Goal: Check status: Check status

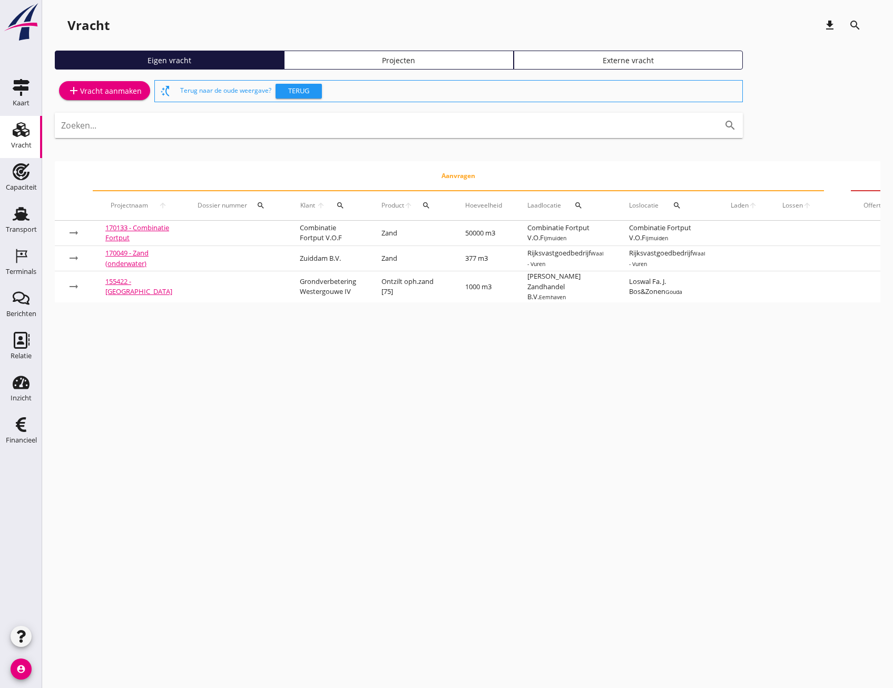
click at [742, 487] on div "cancel You are impersonating another user. Vracht download search Eigen vracht …" at bounding box center [467, 344] width 851 height 688
click at [26, 220] on icon "Transport" at bounding box center [21, 213] width 17 height 17
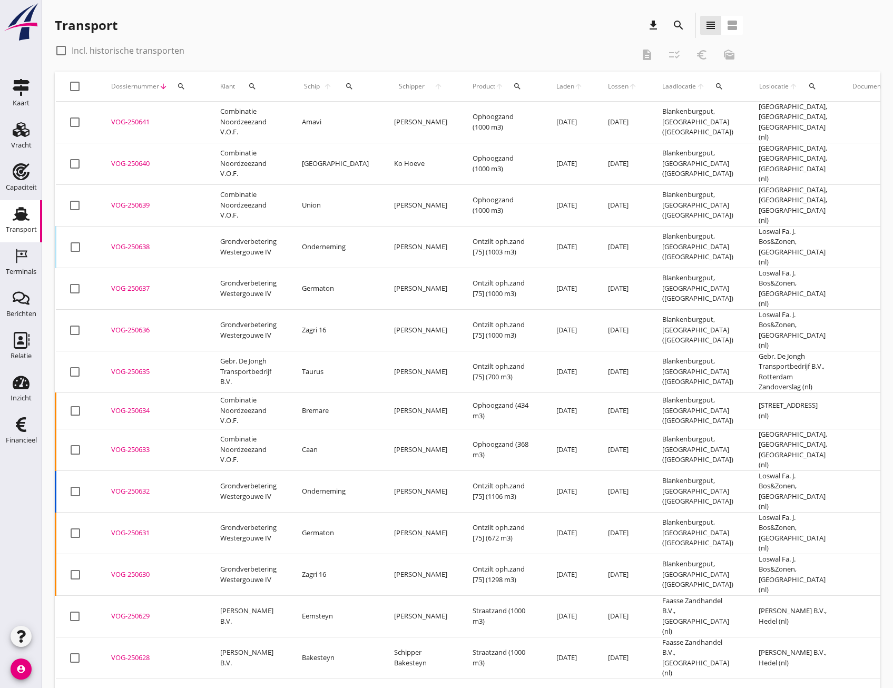
click at [680, 25] on icon "search" at bounding box center [678, 25] width 13 height 13
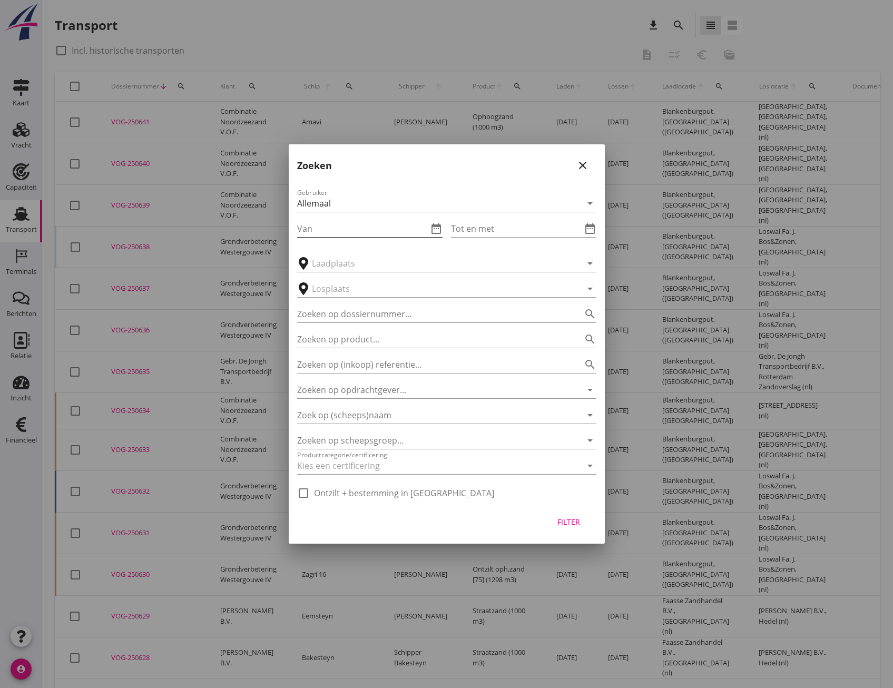
click at [339, 225] on input "Van" at bounding box center [362, 228] width 131 height 17
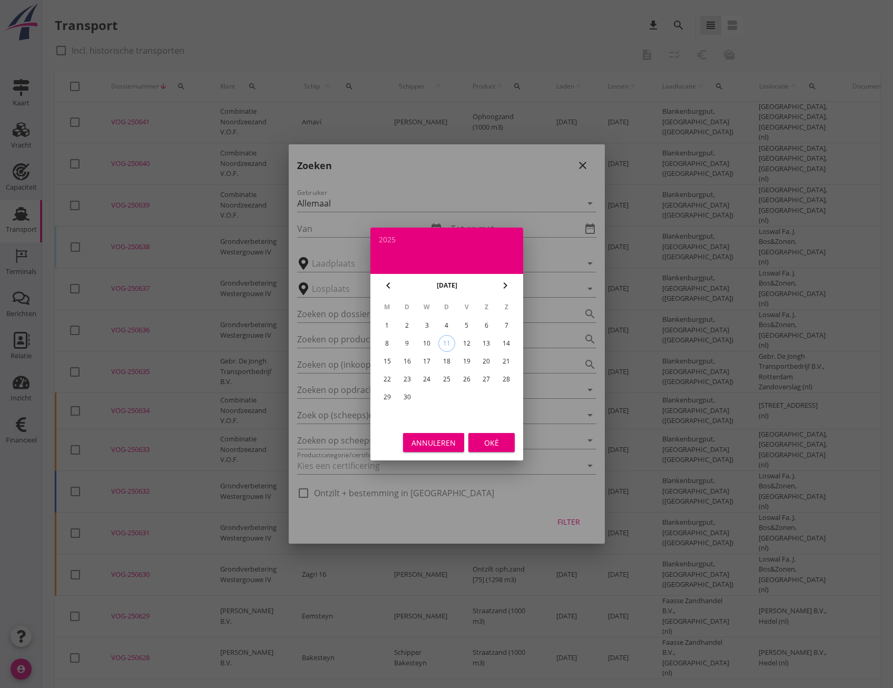
click at [388, 283] on icon "chevron_left" at bounding box center [388, 285] width 13 height 13
click at [386, 287] on icon "chevron_left" at bounding box center [388, 285] width 13 height 13
click at [407, 325] on div "1" at bounding box center [406, 325] width 17 height 17
type input "[DATE]"
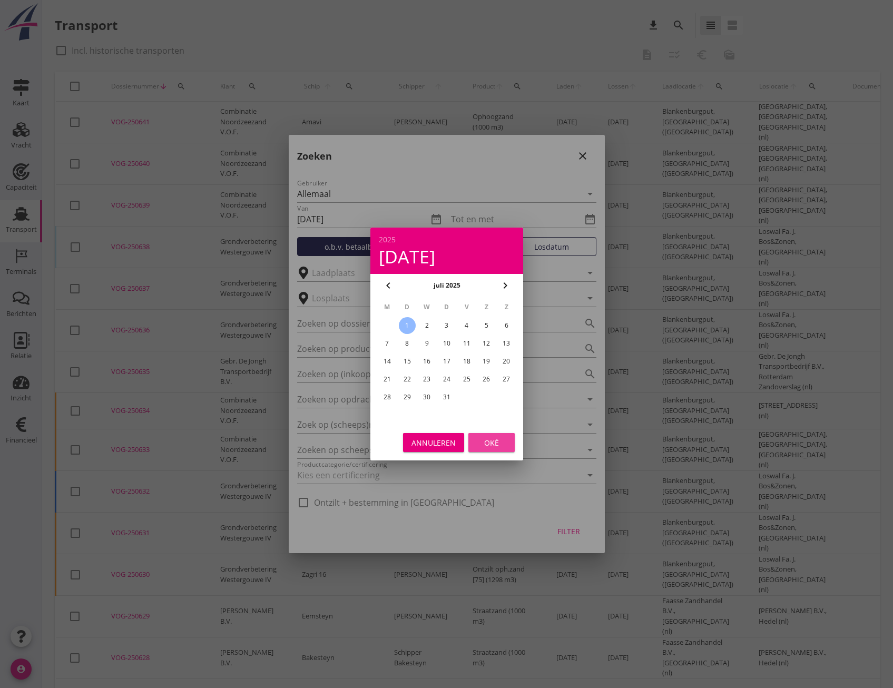
click at [499, 445] on div "Oké" at bounding box center [491, 442] width 29 height 11
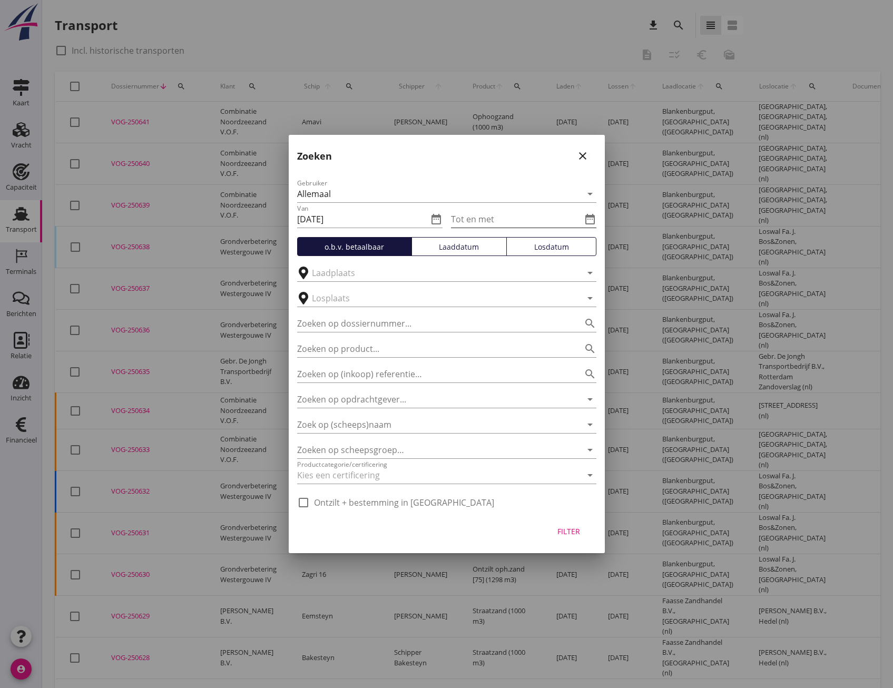
click at [548, 224] on input "Tot en met" at bounding box center [516, 219] width 131 height 17
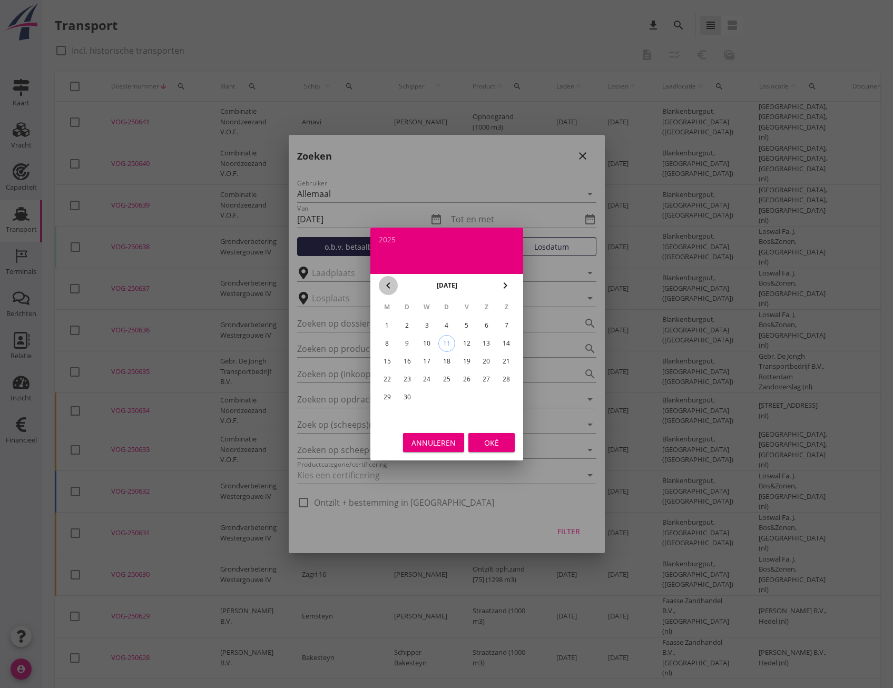
click at [387, 289] on icon "chevron_left" at bounding box center [388, 285] width 13 height 13
click at [447, 400] on div "31" at bounding box center [446, 397] width 17 height 17
type input "[DATE]"
click at [497, 447] on div "Oké" at bounding box center [491, 442] width 29 height 11
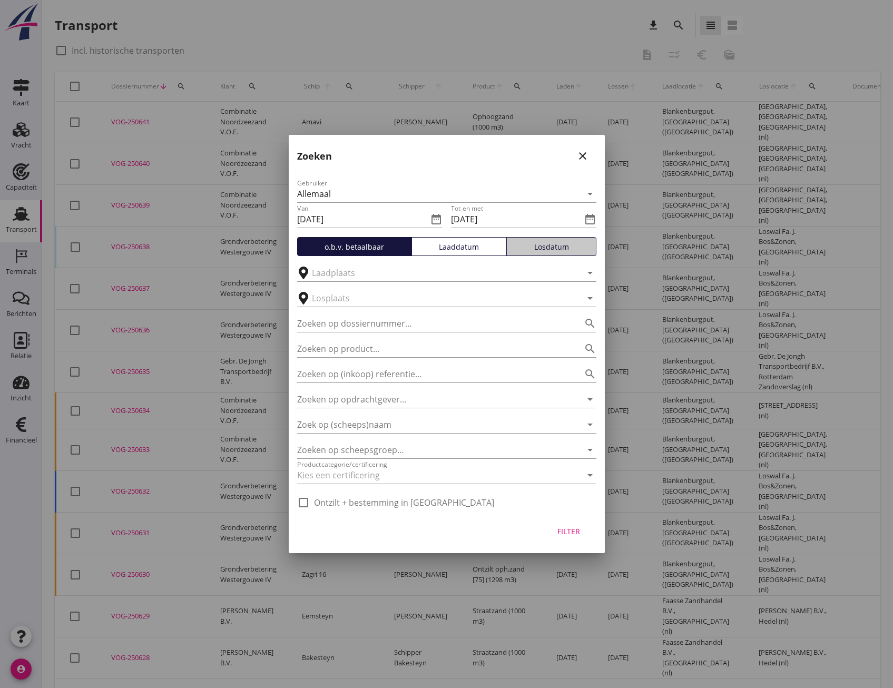
click at [544, 245] on div "Losdatum" at bounding box center [551, 246] width 81 height 11
click at [569, 534] on div "Filter" at bounding box center [568, 531] width 29 height 11
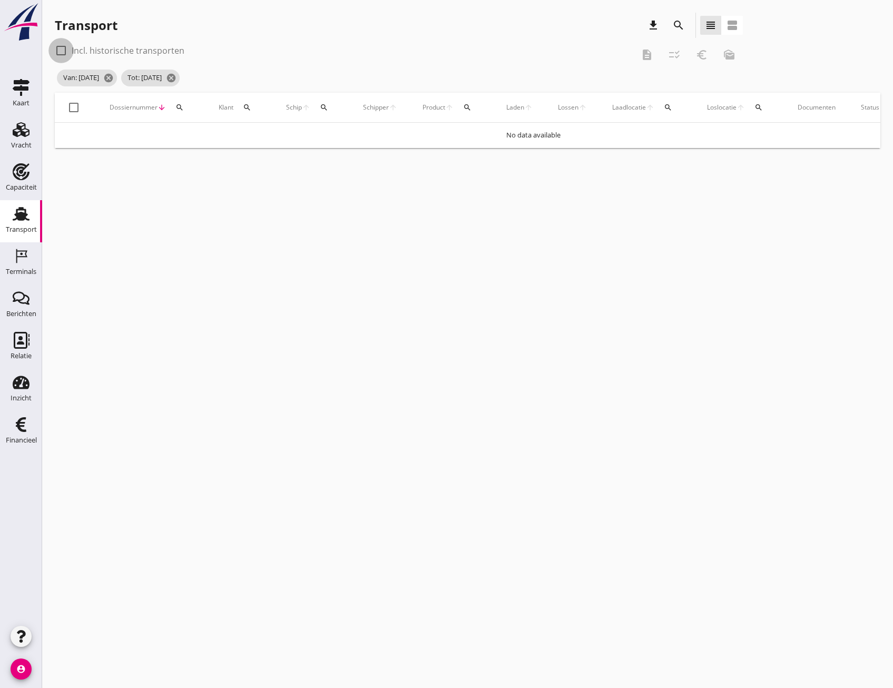
click at [64, 50] on div at bounding box center [61, 51] width 18 height 18
checkbox input "true"
